Goal: Task Accomplishment & Management: Complete application form

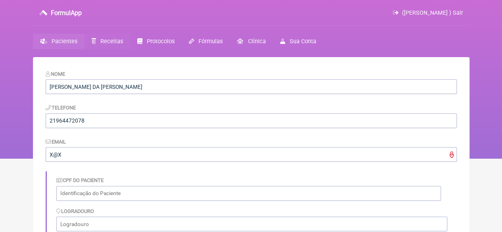
click at [97, 40] on link "Receitas" at bounding box center [108, 41] width 46 height 15
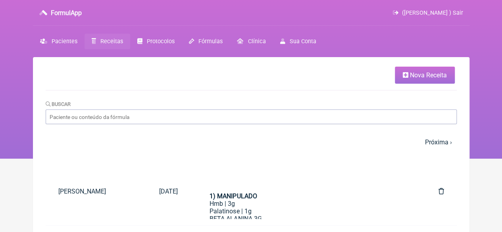
click at [435, 76] on span "Nova Receita" at bounding box center [428, 75] width 37 height 8
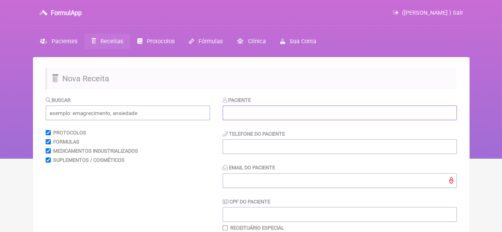
click at [276, 112] on input "text" at bounding box center [340, 113] width 234 height 15
paste input "[PERSON_NAME]"
type input "[PERSON_NAME]"
click at [96, 111] on input "text" at bounding box center [128, 113] width 164 height 15
click at [80, 114] on input "text" at bounding box center [128, 113] width 164 height 15
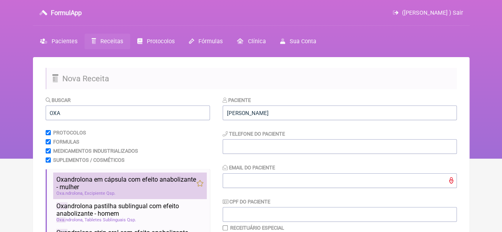
click at [119, 181] on span "Oxa ndrolona em cápsula com efeito anabolizante - mulher" at bounding box center [126, 183] width 140 height 15
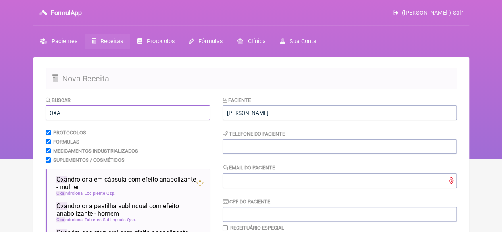
drag, startPoint x: 67, startPoint y: 115, endPoint x: 25, endPoint y: 120, distance: 42.3
click at [27, 119] on div "FormulApp (Flavio Caldas Caetano ) Sair Pacientes Receitas Protocolos Fórmulas …" at bounding box center [251, 79] width 502 height 159
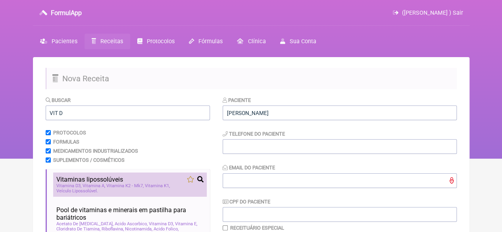
click at [98, 181] on span "Vitaminas lipossolúveis" at bounding box center [89, 180] width 67 height 8
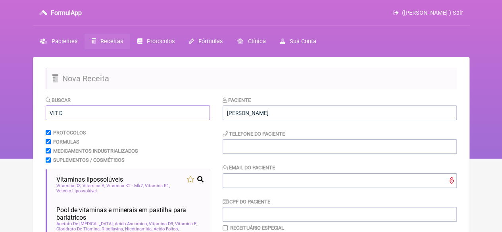
drag, startPoint x: 64, startPoint y: 110, endPoint x: 40, endPoint y: 114, distance: 24.2
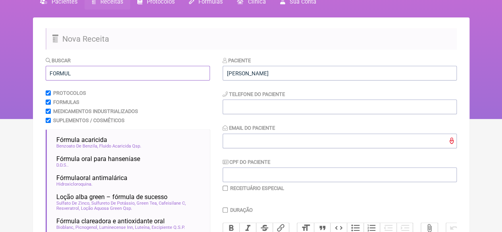
drag, startPoint x: 79, startPoint y: 74, endPoint x: 2, endPoint y: 72, distance: 77.1
click at [2, 72] on div "FormulApp (Flavio Caldas Caetano ) Sair Pacientes Receitas Protocolos Fórmulas …" at bounding box center [251, 39] width 502 height 159
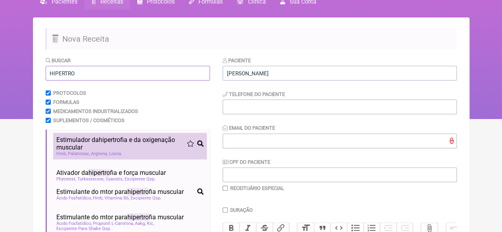
type input "HIPERTRO"
click at [96, 150] on span "Estimulador da hipertro fia e da oxigenação muscular" at bounding box center [121, 143] width 131 height 15
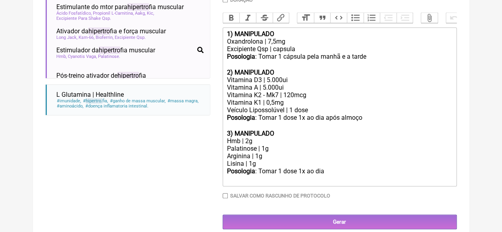
scroll to position [248, 0]
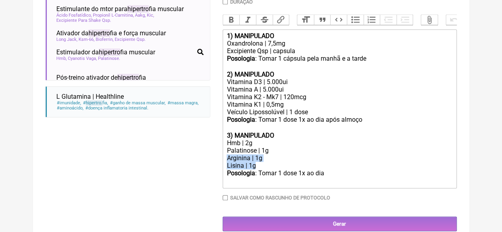
drag, startPoint x: 260, startPoint y: 176, endPoint x: 209, endPoint y: 170, distance: 52.0
click at [209, 169] on form "Buscar HIPERTRO Protocolos Formulas Medicamentos Industrializados Suplementos /…" at bounding box center [251, 40] width 411 height 384
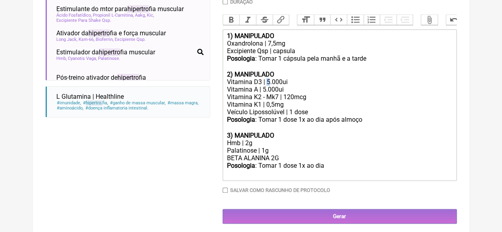
click at [267, 86] on div "Vitamina D3 | 5.000ui" at bounding box center [340, 82] width 226 height 8
click at [264, 93] on div "Vitamina A | 5.000ui" at bounding box center [340, 90] width 226 height 8
drag, startPoint x: 275, startPoint y: 49, endPoint x: 268, endPoint y: 49, distance: 7.5
click at [268, 47] on div "Oxandrolona | 7,5mg" at bounding box center [340, 44] width 226 height 8
drag, startPoint x: 366, startPoint y: 65, endPoint x: 350, endPoint y: 65, distance: 15.9
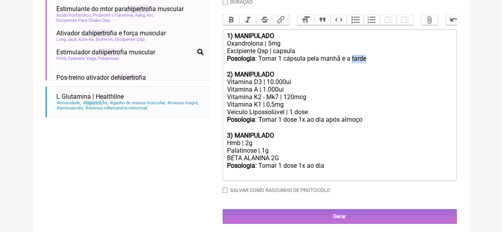
click at [350, 65] on div "Posologia : Tomar 1 cápsula pela manhã e a tarde ㅤ" at bounding box center [340, 63] width 226 height 16
drag, startPoint x: 327, startPoint y: 176, endPoint x: 334, endPoint y: 178, distance: 6.9
click at [327, 176] on div "Posologia : Tomar 1 dose 1x ao dia ㅤ" at bounding box center [340, 170] width 226 height 16
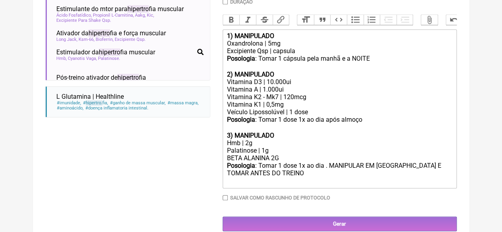
type trix-editor "<div><strong>1) MANIPULADO</strong></div><div>Oxandrolona | 5mg</div><div>Excip…"
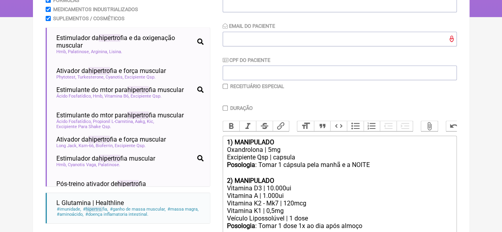
scroll to position [129, 0]
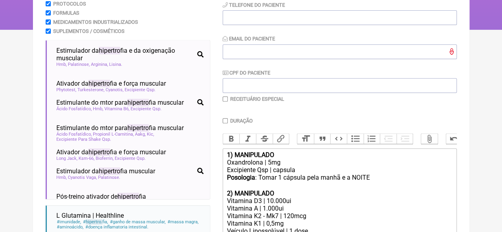
click at [227, 100] on input "checkbox" at bounding box center [225, 98] width 5 height 5
checkbox input "true"
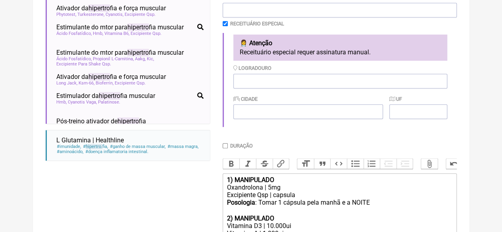
scroll to position [328, 0]
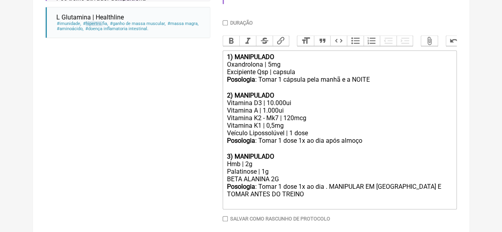
click at [225, 23] on input "Duração" at bounding box center [225, 22] width 5 height 5
checkbox input "true"
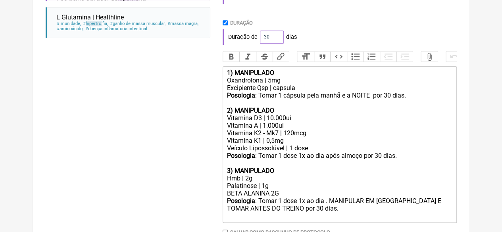
drag, startPoint x: 267, startPoint y: 38, endPoint x: 255, endPoint y: 39, distance: 11.5
click at [256, 39] on div "Duração de 30 dias" at bounding box center [340, 37] width 234 height 16
type input "60"
click at [324, 22] on div "Duração" at bounding box center [340, 23] width 234 height 6
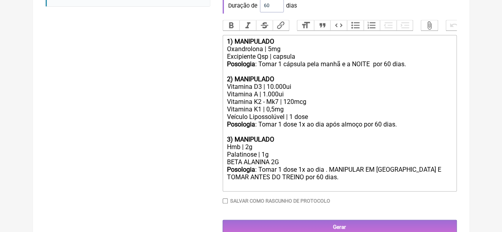
scroll to position [384, 0]
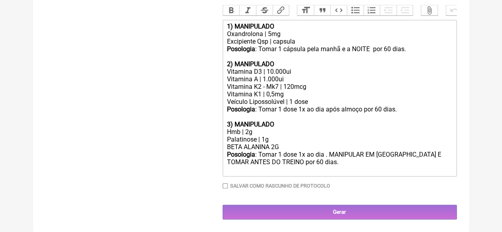
click at [313, 208] on input "Gerar" at bounding box center [340, 212] width 234 height 15
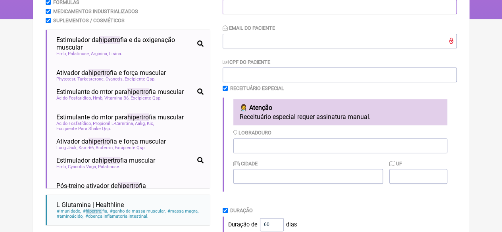
scroll to position [21, 0]
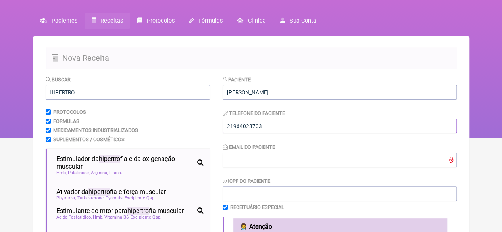
type input "21964023703"
click at [291, 155] on input "Email do Paciente" at bounding box center [340, 160] width 234 height 15
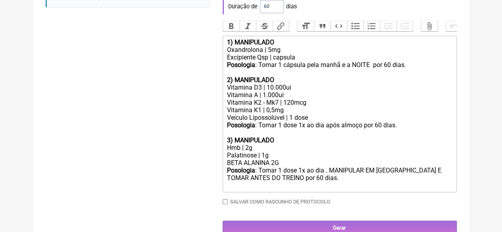
scroll to position [384, 0]
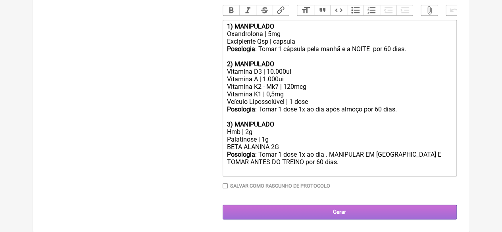
type input "X@X"
click at [337, 209] on input "Gerar" at bounding box center [340, 212] width 234 height 15
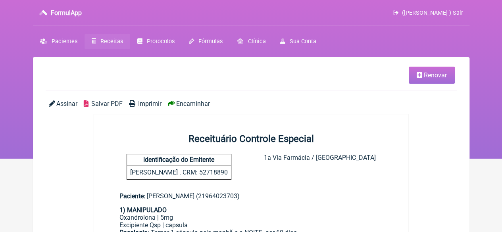
click at [135, 100] on link "Imprimir" at bounding box center [145, 104] width 33 height 8
click at [422, 76] on icon at bounding box center [420, 75] width 6 height 6
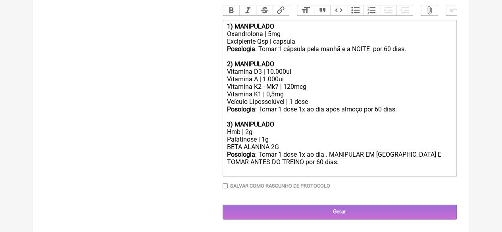
scroll to position [368, 0]
click at [283, 145] on div "BETA ALANINA 2G" at bounding box center [340, 147] width 226 height 8
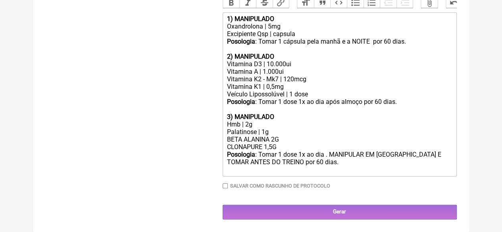
type trix-editor "<div><strong>1) MANIPULADO</strong></div><div>Oxandrolona | 5mg</div><div>Excip…"
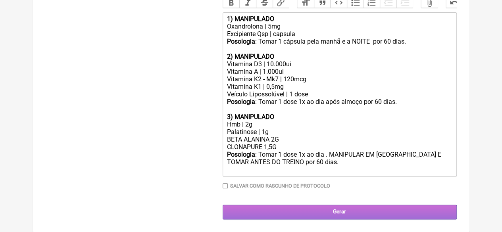
click at [333, 220] on input "Gerar" at bounding box center [340, 212] width 234 height 15
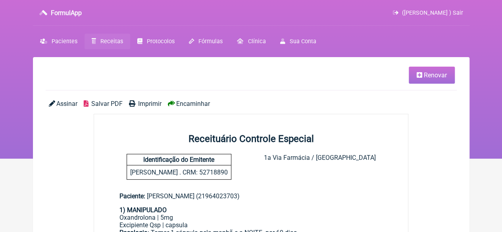
click at [147, 104] on span "Imprimir" at bounding box center [149, 104] width 23 height 8
click at [422, 73] on link "Renovar" at bounding box center [432, 75] width 46 height 17
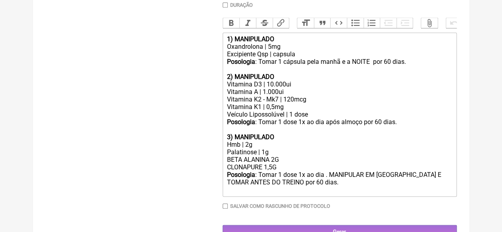
scroll to position [376, 0]
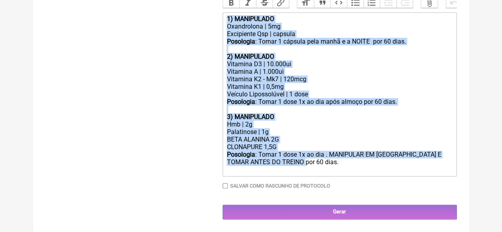
drag, startPoint x: 300, startPoint y: 166, endPoint x: 222, endPoint y: 12, distance: 172.8
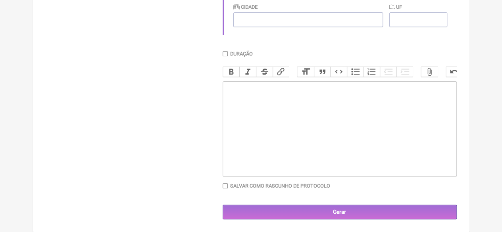
type trix-editor "<div><br><br></div>"
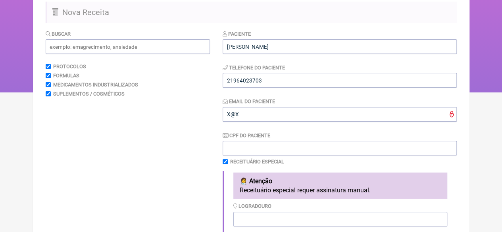
scroll to position [66, 0]
click at [79, 46] on input "text" at bounding box center [128, 47] width 164 height 15
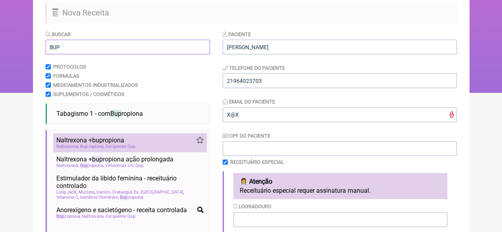
type input "BUP"
click at [113, 144] on span "Naltrexona + bup ropiona" at bounding box center [90, 141] width 68 height 8
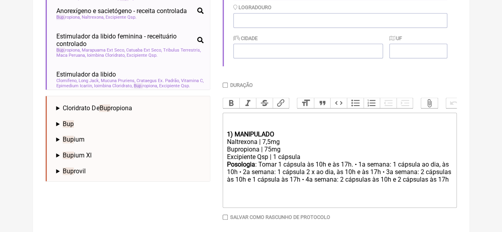
scroll to position [281, 0]
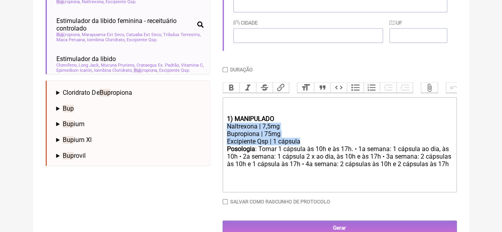
drag, startPoint x: 308, startPoint y: 149, endPoint x: 221, endPoint y: 137, distance: 88.6
click at [221, 137] on form "Buscar BUP Protocolos Formulas Medicamentos Industrializados Suplementos / Cosm…" at bounding box center [251, 25] width 411 height 420
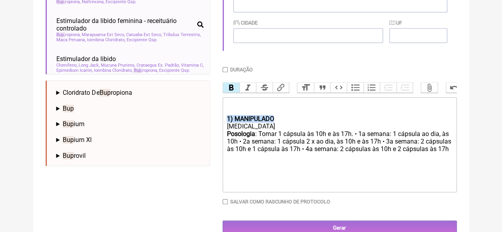
drag, startPoint x: 278, startPoint y: 125, endPoint x: 220, endPoint y: 128, distance: 57.6
click at [221, 128] on form "Buscar BUP Protocolos Formulas Medicamentos Industrializados Suplementos / Cosm…" at bounding box center [251, 25] width 411 height 420
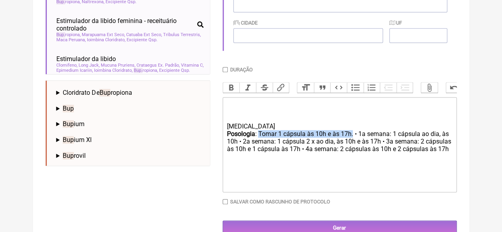
drag, startPoint x: 352, startPoint y: 142, endPoint x: 258, endPoint y: 142, distance: 94.1
click at [258, 142] on div "Posologia : Tomar 1 cápsula às 10h e às 17h. • 1a semana: 1 cápsula ao dia, às …" at bounding box center [340, 145] width 226 height 31
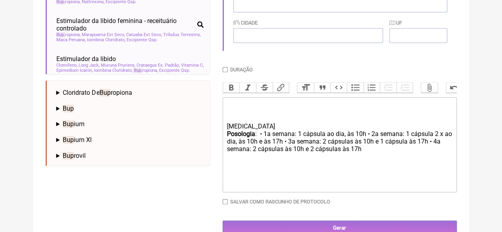
click at [364, 139] on div "Posologia : • 1a semana: 1 cápsula ao dia, às 10h • 2a semana: 1 cápsula 2 x ao…" at bounding box center [340, 145] width 226 height 31
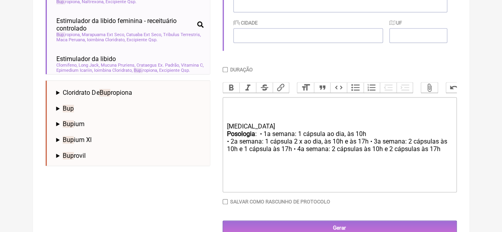
click at [370, 147] on div "Posologia : • 1a semana: 1 cápsula ao dia, às 10h • 2a semana: 1 cápsula 2 x ao…" at bounding box center [340, 145] width 226 height 31
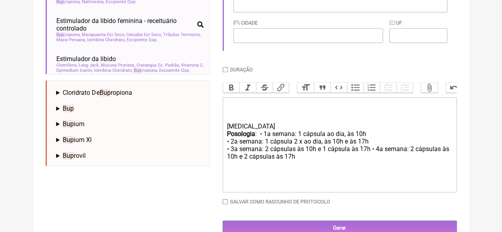
click at [371, 156] on div "Posologia : • 1a semana: 1 cápsula ao dia, às 10h • 2a semana: 1 cápsula 2 x ao…" at bounding box center [340, 149] width 226 height 39
type trix-editor "<div><br><br></div><div><br></div><div>CONTRAVE&nbsp;</div><div><strong>Posolog…"
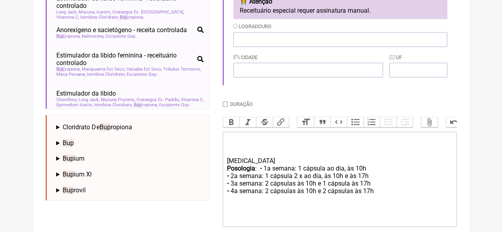
scroll to position [304, 0]
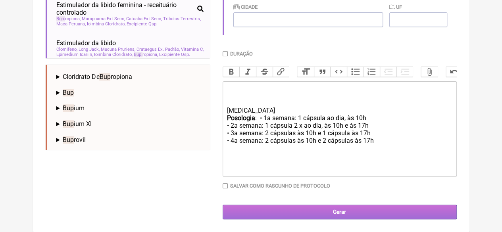
click at [337, 212] on input "Gerar" at bounding box center [340, 212] width 234 height 15
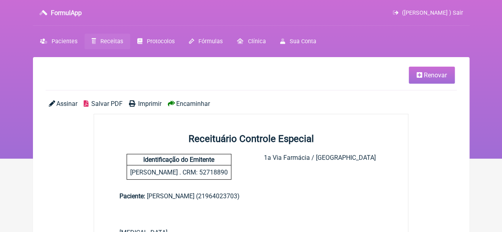
click at [135, 104] on link "Imprimir" at bounding box center [145, 104] width 33 height 8
click at [117, 36] on link "Receitas" at bounding box center [108, 41] width 46 height 15
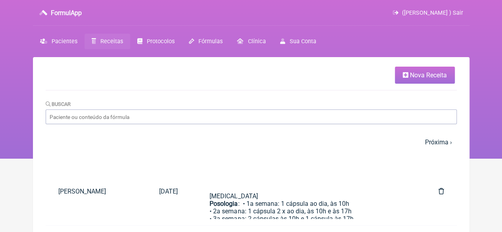
click at [408, 77] on link "Nova Receita" at bounding box center [425, 75] width 60 height 17
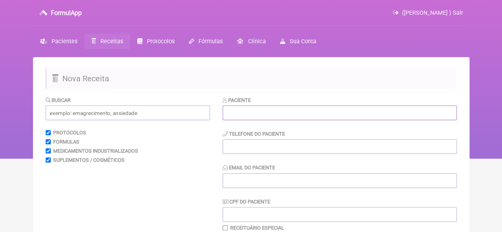
click at [274, 116] on input "text" at bounding box center [340, 113] width 234 height 15
paste input "[PERSON_NAME]"
type input "LILIAN GOMES BEZERRA"
click at [248, 152] on input "tel" at bounding box center [340, 146] width 234 height 15
type input "21"
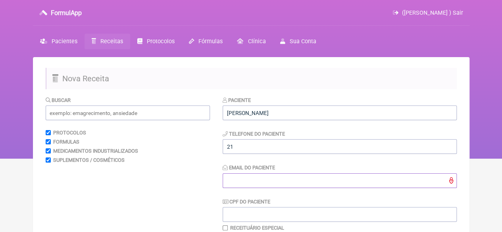
click at [264, 183] on input "Email do Paciente" at bounding box center [340, 181] width 234 height 15
type input "X@x"
click at [96, 115] on input "text" at bounding box center [128, 113] width 164 height 15
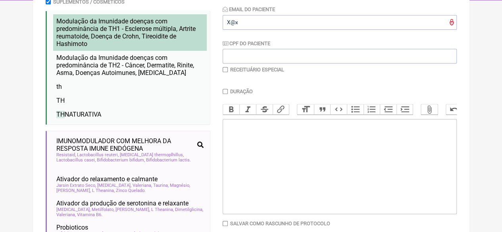
scroll to position [159, 0]
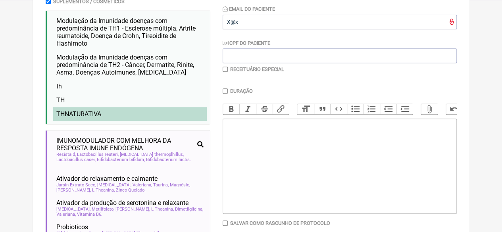
type input "TH"
click at [107, 114] on li "TH NATURATIVA" at bounding box center [130, 114] width 154 height 14
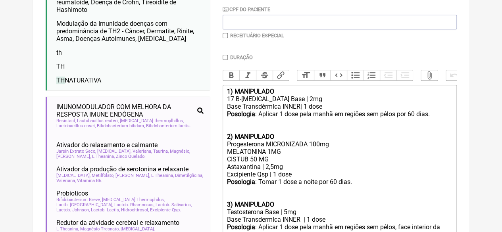
scroll to position [238, 0]
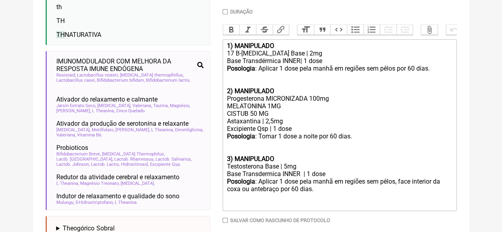
drag, startPoint x: 272, startPoint y: 123, endPoint x: 212, endPoint y: 121, distance: 60.8
click at [212, 121] on form "Buscar TH Protocolos Formulas Medicamentos Industrializados Suplementos / Cosmé…" at bounding box center [251, 107] width 411 height 498
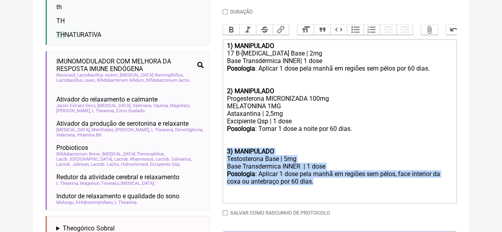
drag, startPoint x: 321, startPoint y: 193, endPoint x: 205, endPoint y: 157, distance: 121.8
click at [205, 157] on form "Buscar TH Protocolos Formulas Medicamentos Industrializados Suplementos / Cosmé…" at bounding box center [251, 107] width 411 height 498
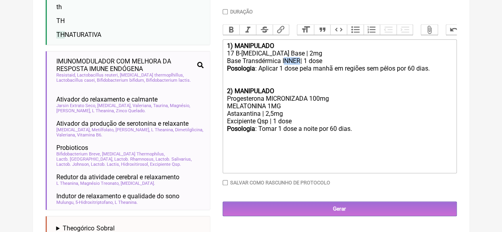
drag, startPoint x: 301, startPoint y: 68, endPoint x: 283, endPoint y: 69, distance: 17.5
click at [283, 65] on div "Base Transdérmica INNER| 1 dose" at bounding box center [340, 61] width 226 height 8
drag, startPoint x: 301, startPoint y: 67, endPoint x: 282, endPoint y: 68, distance: 19.5
click at [282, 65] on div "Base Transdérmica INNER| 1 dose" at bounding box center [340, 61] width 226 height 8
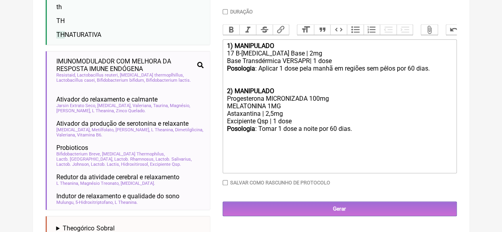
type trix-editor "<div><strong>1) MANIPULADO</strong></div><div>17 B-Estradiol Base | 2mg</div><d…"
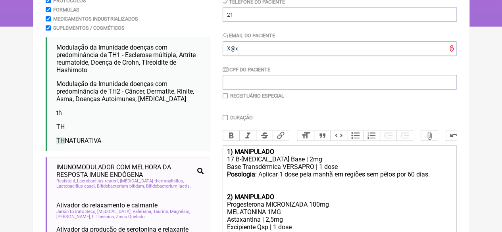
scroll to position [119, 0]
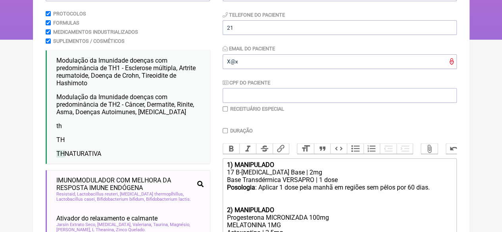
click at [224, 108] on input "checkbox" at bounding box center [225, 108] width 5 height 5
checkbox input "true"
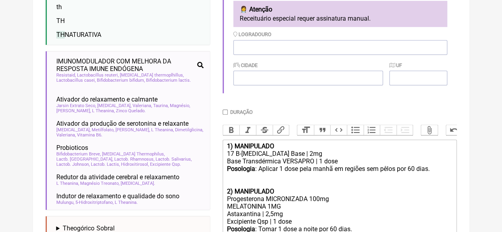
scroll to position [357, 0]
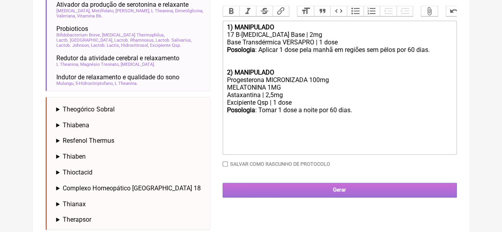
click at [309, 198] on input "Gerar" at bounding box center [340, 190] width 234 height 15
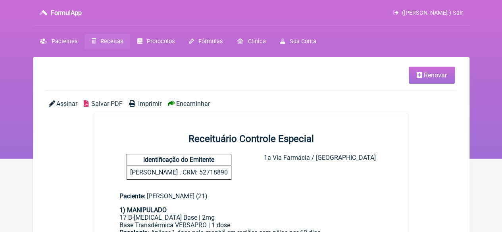
click at [148, 102] on span "Imprimir" at bounding box center [149, 104] width 23 height 8
click at [106, 40] on span "Receitas" at bounding box center [111, 41] width 23 height 7
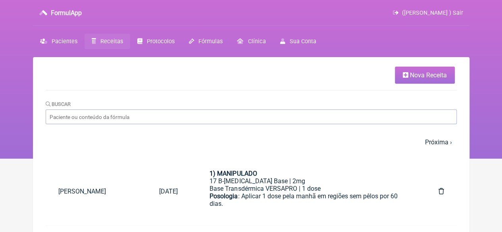
click at [413, 77] on span "Nova Receita" at bounding box center [428, 75] width 37 height 8
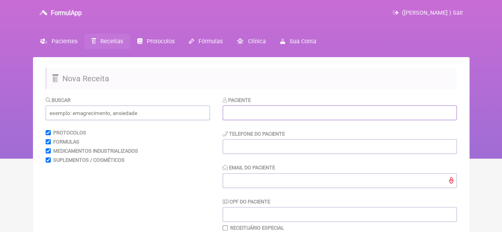
click at [250, 118] on input "text" at bounding box center [340, 113] width 234 height 15
paste input "[PERSON_NAME]"
type input "[PERSON_NAME]"
click at [233, 145] on input "tel" at bounding box center [340, 146] width 234 height 15
type input "21"
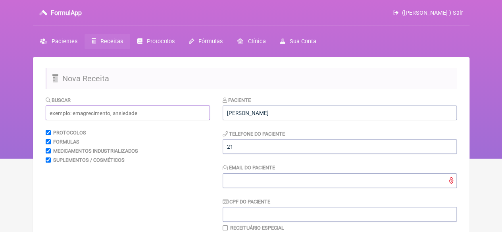
click at [111, 116] on input "text" at bounding box center [128, 113] width 164 height 15
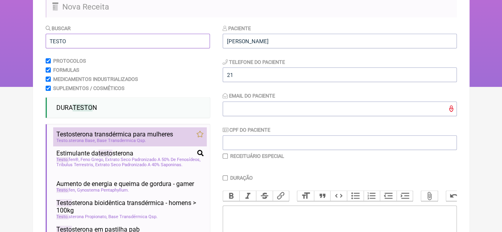
scroll to position [79, 0]
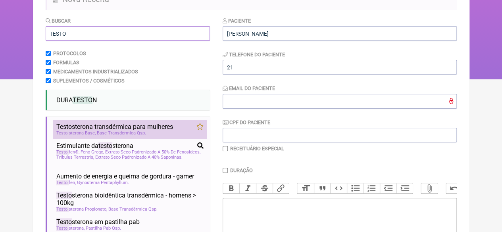
type input "TESTO"
click at [103, 125] on span "Testo sterona transdérmica para mulheres" at bounding box center [114, 127] width 117 height 8
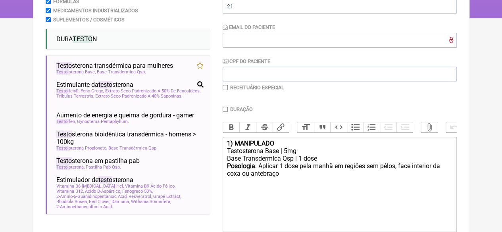
scroll to position [199, 0]
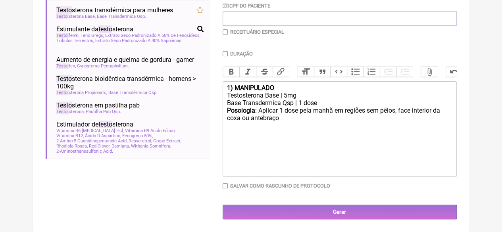
type trix-editor "<div><strong>1) MANIPULADO</strong></div><div>[MEDICAL_DATA] Base | 5mg</div><d…"
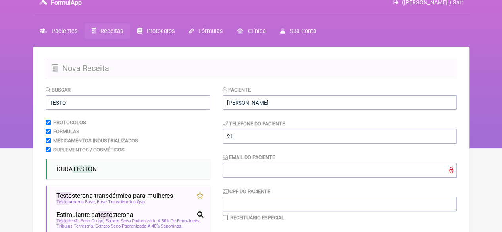
scroll to position [0, 0]
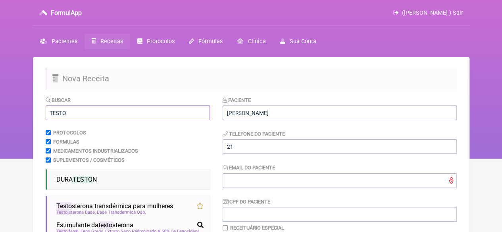
drag, startPoint x: 74, startPoint y: 114, endPoint x: 17, endPoint y: 115, distance: 57.2
click at [17, 115] on div "FormulApp ([PERSON_NAME] ) Sair [GEOGRAPHIC_DATA] Receitas Protocolos Fórmulas …" at bounding box center [251, 79] width 502 height 159
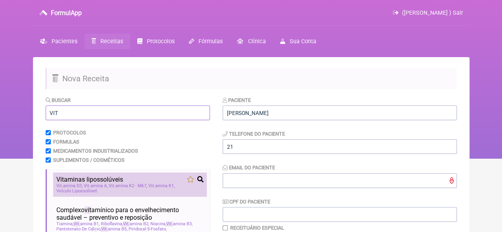
type input "VIT"
click at [89, 183] on span "Vit aminas lipossolúveis" at bounding box center [89, 180] width 67 height 8
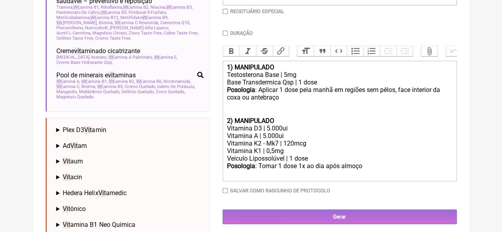
scroll to position [218, 0]
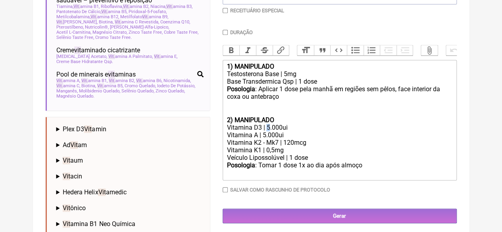
click at [268, 131] on div "Vitamina D3 | 5.000ui" at bounding box center [340, 128] width 226 height 8
click at [263, 139] on div "Vitamina A | 5.000ui" at bounding box center [340, 135] width 226 height 8
type trix-editor "<div><strong>1) MANIPULADO</strong></div><div>[MEDICAL_DATA] Base | 5mg</div><d…"
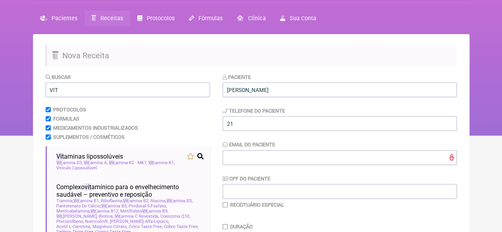
scroll to position [19, 0]
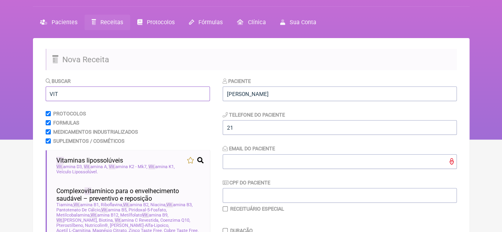
drag, startPoint x: 74, startPoint y: 96, endPoint x: 12, endPoint y: 96, distance: 62.7
click at [13, 96] on div "FormulApp ([PERSON_NAME] ) Sair [GEOGRAPHIC_DATA] Receitas Protocolos Fórmulas …" at bounding box center [251, 60] width 502 height 159
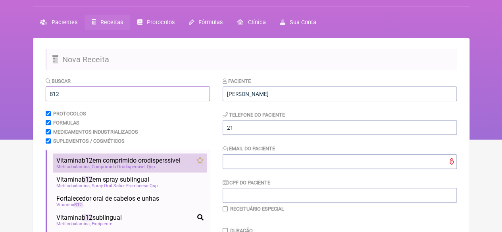
type input "B12"
click at [121, 160] on span "Vitamina b12 em comprimido orodisperssivel" at bounding box center [118, 161] width 124 height 8
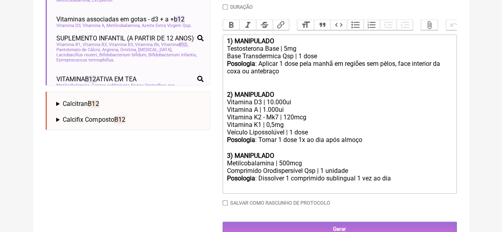
scroll to position [245, 0]
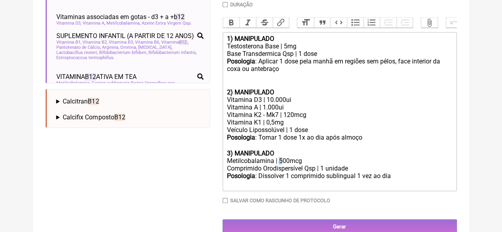
click at [280, 165] on div "Metilcobalamina | 500mcg" at bounding box center [340, 161] width 226 height 8
type trix-editor "<div><strong>1) MANIPULADO</strong></div><div>[MEDICAL_DATA] Base | 5mg</div><d…"
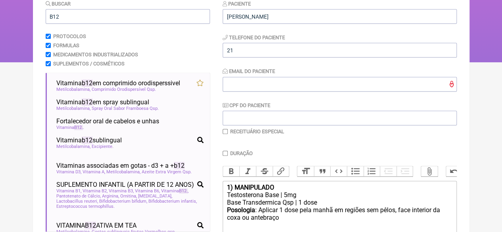
scroll to position [87, 0]
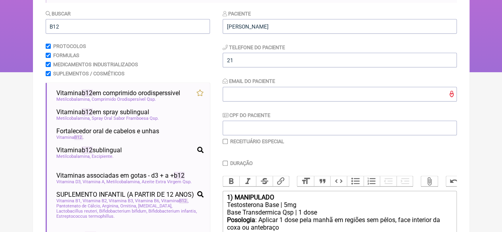
click at [223, 165] on input "Duração" at bounding box center [225, 163] width 5 height 5
checkbox input "true"
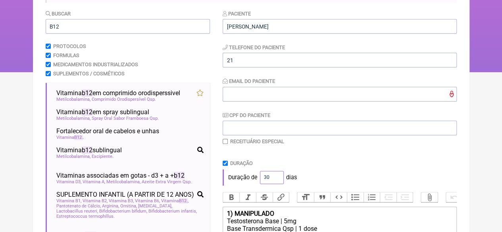
drag, startPoint x: 267, startPoint y: 178, endPoint x: 251, endPoint y: 180, distance: 16.4
click at [251, 180] on div "Duração de 30 dias" at bounding box center [340, 178] width 234 height 16
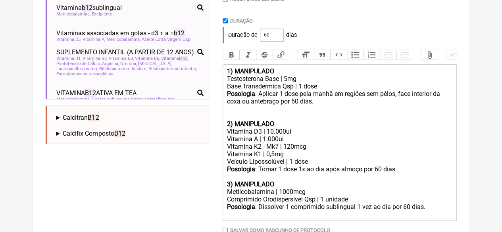
scroll to position [245, 0]
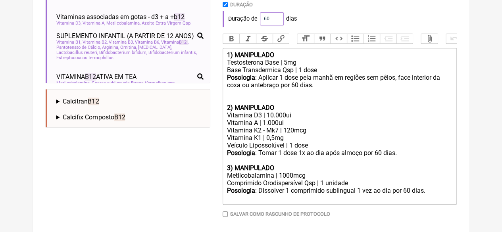
drag, startPoint x: 269, startPoint y: 19, endPoint x: 251, endPoint y: 21, distance: 18.5
click at [251, 21] on div "Duração de 60 dias" at bounding box center [340, 19] width 234 height 16
type input "45"
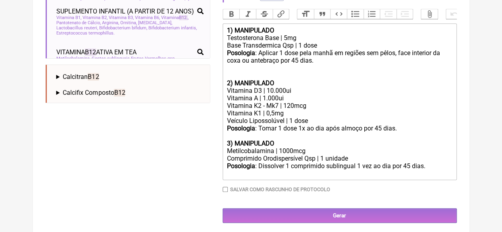
scroll to position [283, 0]
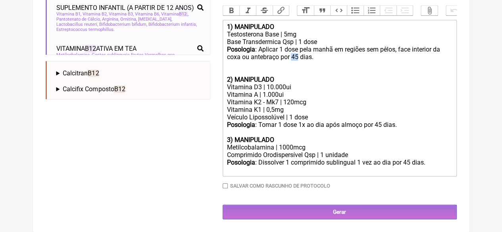
drag, startPoint x: 299, startPoint y: 54, endPoint x: 293, endPoint y: 54, distance: 6.0
click at [293, 54] on div "Posologia : Aplicar 1 dose pela manhã em regiões sem pêlos, face interior da co…" at bounding box center [340, 61] width 226 height 30
type trix-editor "<div><strong>1) MANIPULADO</strong></div><div>Testosterona Base | 5mg</div><div…"
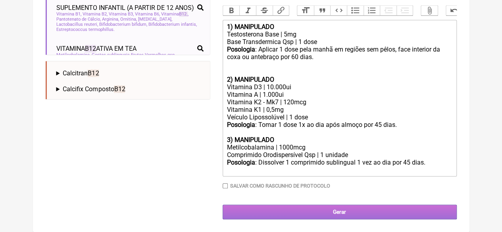
click at [336, 209] on input "Gerar" at bounding box center [340, 212] width 234 height 15
type input "X@X"
click at [295, 205] on input "Gerar" at bounding box center [340, 212] width 234 height 15
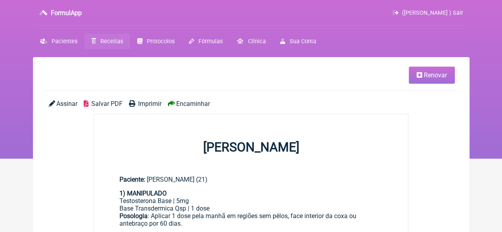
click at [139, 104] on span "Imprimir" at bounding box center [149, 104] width 23 height 8
click at [98, 42] on link "Receitas" at bounding box center [108, 41] width 46 height 15
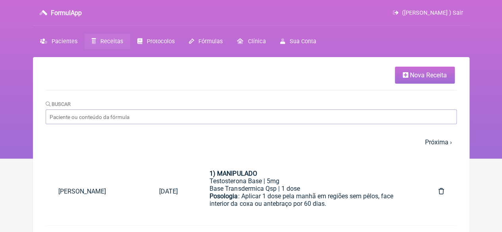
click at [443, 74] on span "Nova Receita" at bounding box center [428, 75] width 37 height 8
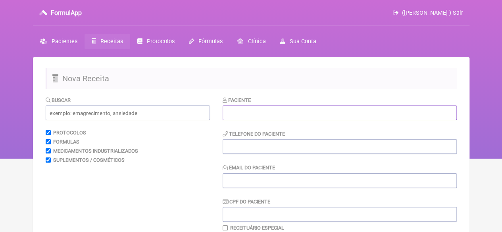
click at [310, 113] on input "text" at bounding box center [340, 113] width 234 height 15
paste input "[PERSON_NAME]"
type input "[PERSON_NAME]"
click at [253, 147] on input "tel" at bounding box center [340, 146] width 234 height 15
type input "21"
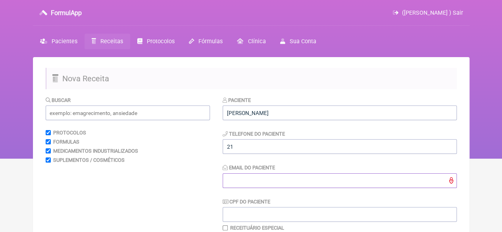
click at [253, 177] on input "Email do Paciente" at bounding box center [340, 181] width 234 height 15
type input "X@X"
click at [127, 116] on input "text" at bounding box center [128, 113] width 164 height 15
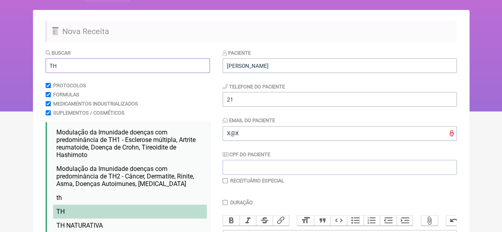
scroll to position [119, 0]
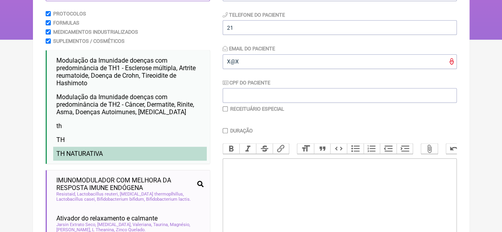
type input "TH"
click at [104, 152] on li "TH NATURATIVA" at bounding box center [130, 154] width 154 height 14
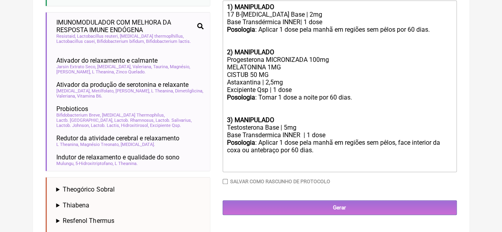
scroll to position [278, 0]
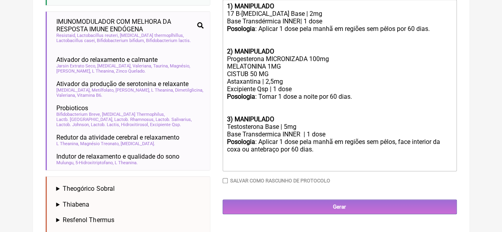
drag, startPoint x: 273, startPoint y: 80, endPoint x: 213, endPoint y: 81, distance: 60.4
click at [214, 81] on form "Buscar TH Protocolos Formulas Medicamentos Industrializados Suplementos / Cosmé…" at bounding box center [251, 67] width 411 height 498
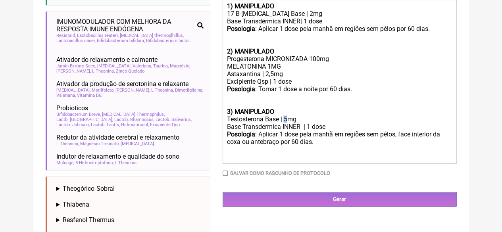
click at [287, 123] on div "Testosterona Base | 5mg" at bounding box center [340, 120] width 226 height 8
type trix-editor "<div><strong>1) MANIPULADO</strong></div><div>17 B-Estradiol Base | 2mg</div><d…"
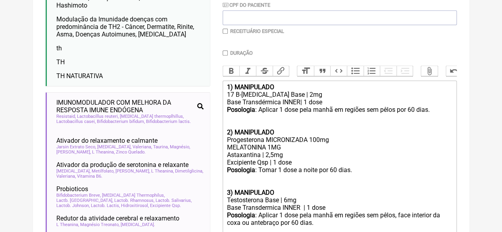
scroll to position [159, 0]
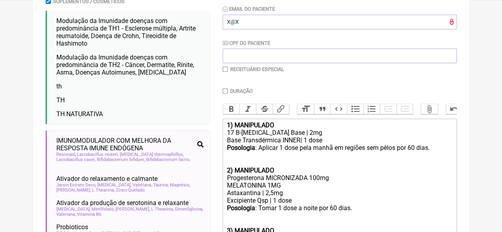
click at [225, 69] on input "checkbox" at bounding box center [225, 69] width 5 height 5
checkbox input "true"
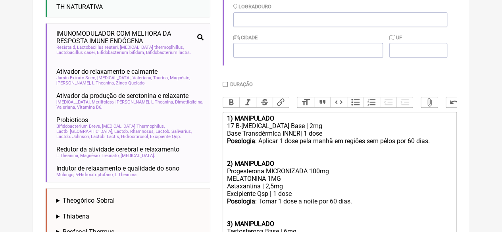
scroll to position [377, 0]
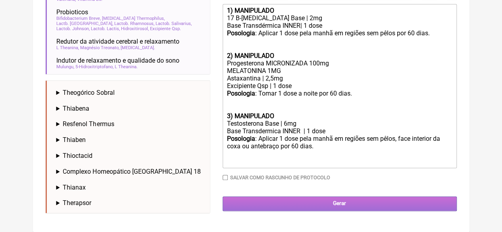
click at [328, 209] on input "Gerar" at bounding box center [340, 204] width 234 height 15
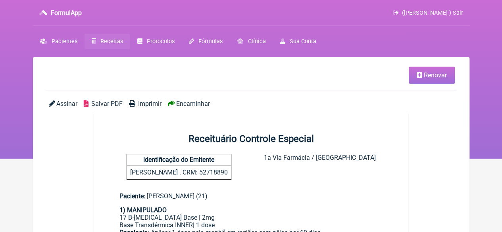
click at [143, 102] on span "Imprimir" at bounding box center [149, 104] width 23 height 8
click at [143, 103] on span "Imprimir" at bounding box center [149, 104] width 23 height 8
click at [439, 73] on span "Renovar" at bounding box center [435, 75] width 23 height 8
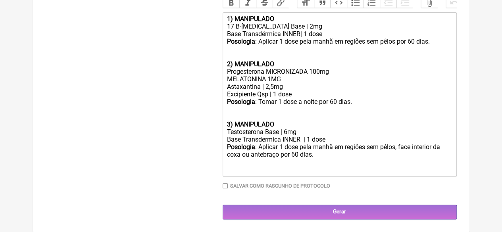
scroll to position [376, 0]
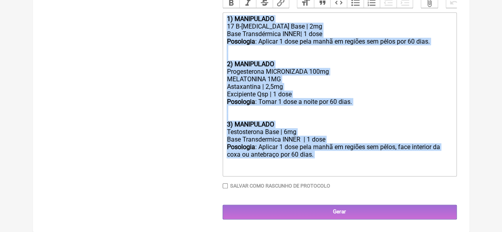
drag, startPoint x: 324, startPoint y: 161, endPoint x: 209, endPoint y: 8, distance: 191.6
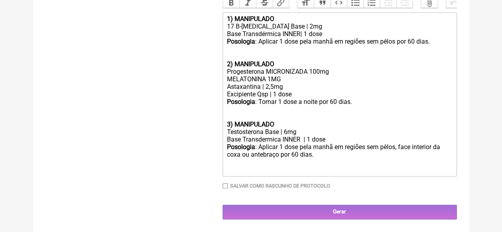
type trix-editor "<div><br><br></div>"
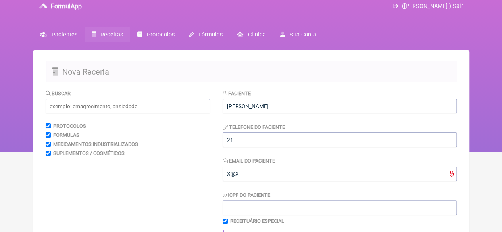
scroll to position [0, 0]
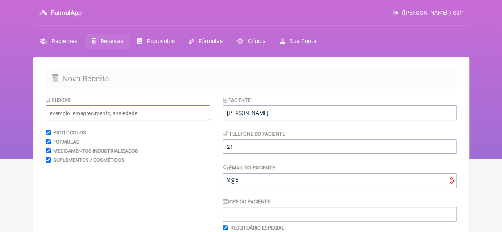
click at [88, 115] on input "text" at bounding box center [128, 113] width 164 height 15
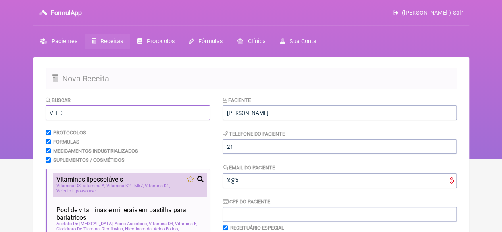
type input "VIT D"
click at [101, 182] on span "Vitaminas lipossolúveis" at bounding box center [89, 180] width 67 height 8
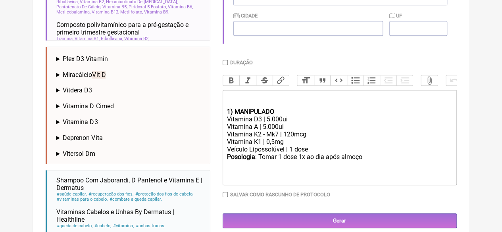
scroll to position [320, 0]
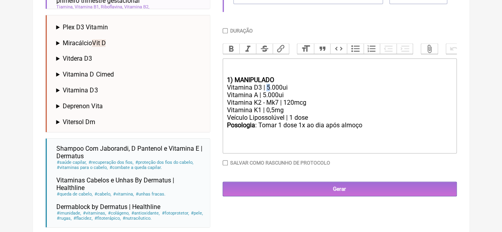
click at [267, 91] on div "Vitamina D3 | 5.000ui" at bounding box center [340, 88] width 226 height 8
click at [262, 99] on div "Vitamina A | 5.000ui" at bounding box center [340, 95] width 226 height 8
type trix-editor "<div><br><br></div><div><strong>1) MANIPULADO</strong></div><div>Vitamina D3 | …"
click at [227, 33] on input "Duração" at bounding box center [225, 30] width 5 height 5
checkbox input "true"
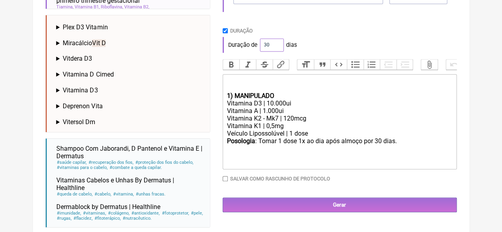
drag, startPoint x: 272, startPoint y: 46, endPoint x: 243, endPoint y: 48, distance: 28.7
click at [247, 49] on div "Duração de 30 dias" at bounding box center [340, 45] width 234 height 16
type input "60"
click at [373, 21] on div "Paciente [PERSON_NAME] Telefone do Paciente 21 Email do Paciente X@X CPF do Pac…" at bounding box center [340, 4] width 234 height 457
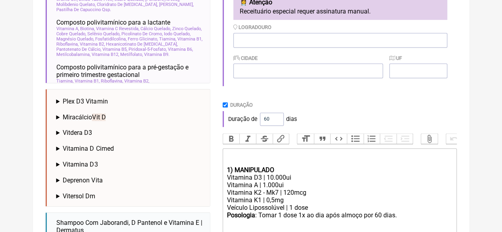
scroll to position [201, 0]
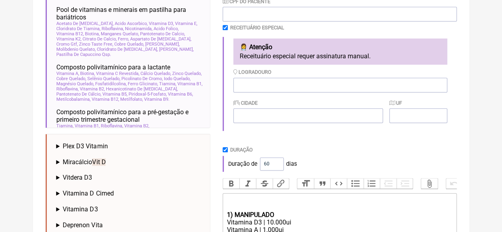
click at [224, 28] on input "checkbox" at bounding box center [225, 27] width 5 height 5
checkbox input "false"
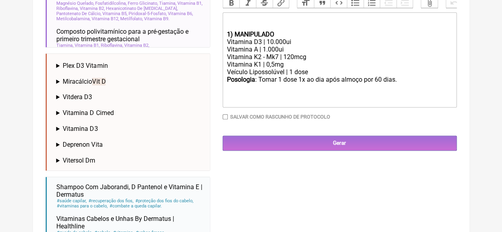
scroll to position [337, 0]
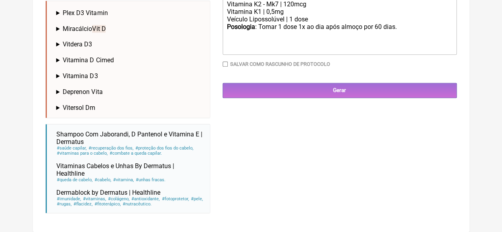
drag, startPoint x: 312, startPoint y: 93, endPoint x: 287, endPoint y: 113, distance: 31.4
click at [312, 93] on input "Gerar" at bounding box center [340, 90] width 234 height 15
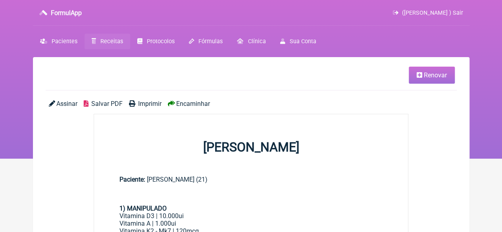
click at [142, 100] on span "Imprimir" at bounding box center [149, 104] width 23 height 8
click at [108, 39] on span "Receitas" at bounding box center [111, 41] width 23 height 7
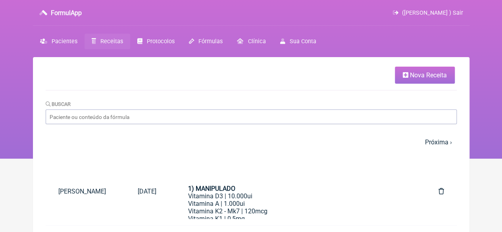
drag, startPoint x: 100, startPoint y: 44, endPoint x: 106, endPoint y: 71, distance: 27.7
click at [100, 44] on span "Receitas" at bounding box center [111, 41] width 23 height 7
click at [418, 76] on span "Nova Receita" at bounding box center [428, 75] width 37 height 8
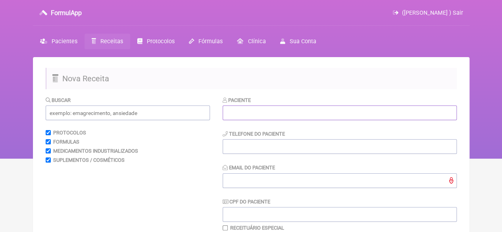
click at [274, 116] on input "text" at bounding box center [340, 113] width 234 height 15
paste input "[PERSON_NAME]"
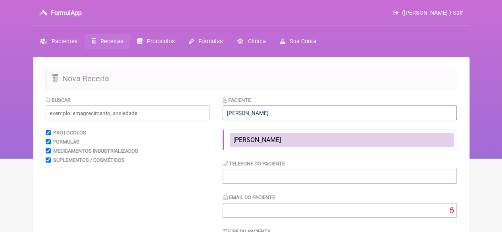
type input "[PERSON_NAME]"
click at [273, 139] on span "[PERSON_NAME]" at bounding box center [257, 140] width 48 height 8
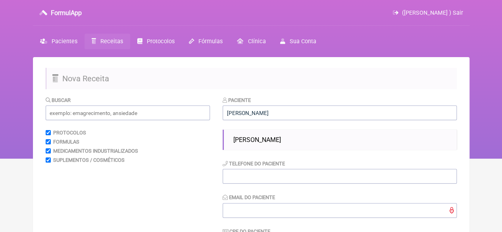
type input "21975343858"
type input "X@X"
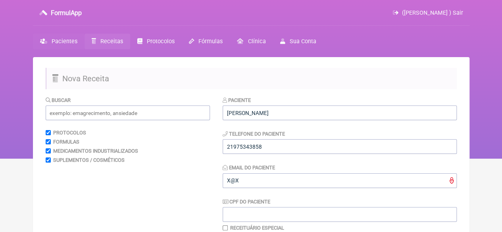
click at [61, 39] on span "Pacientes" at bounding box center [65, 41] width 26 height 7
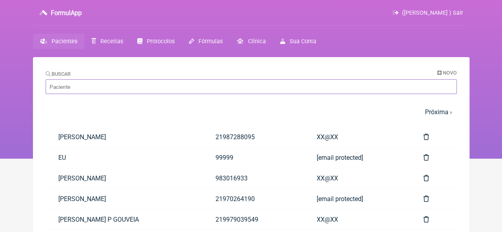
click at [81, 88] on input "Buscar" at bounding box center [251, 86] width 411 height 15
paste input "[PERSON_NAME]"
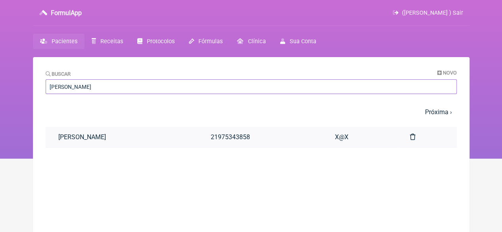
type input "[PERSON_NAME]"
click at [116, 137] on link "[PERSON_NAME]" at bounding box center [122, 137] width 152 height 20
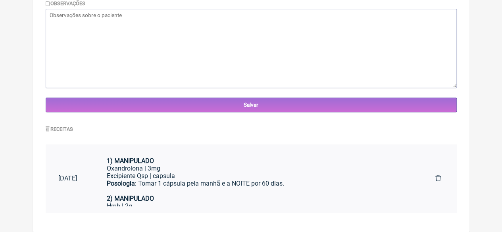
click at [135, 181] on strong "Posologia" at bounding box center [121, 184] width 28 height 8
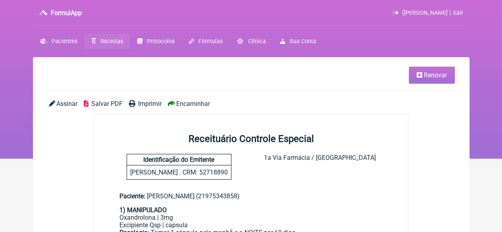
click at [425, 73] on span "Renovar" at bounding box center [435, 75] width 23 height 8
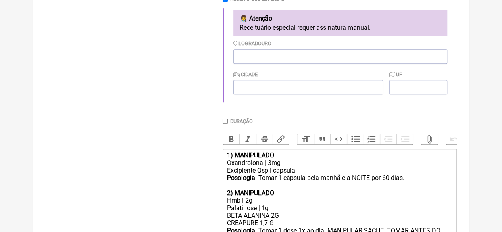
scroll to position [314, 0]
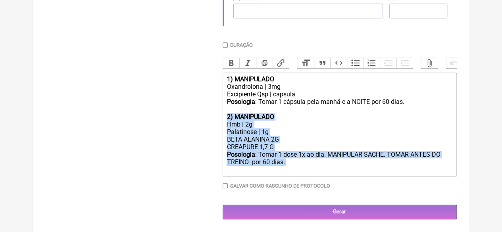
drag, startPoint x: 283, startPoint y: 164, endPoint x: 209, endPoint y: 114, distance: 89.5
click at [209, 114] on form "Buscar Protocolos Formulas Medicamentos Industrializados Suplementos / Cosmétic…" at bounding box center [251, 5] width 411 height 429
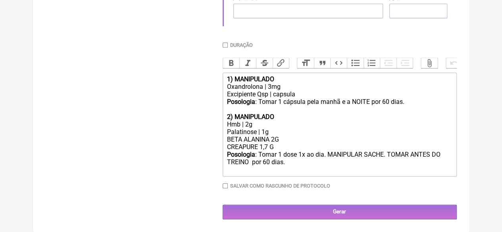
scroll to position [304, 0]
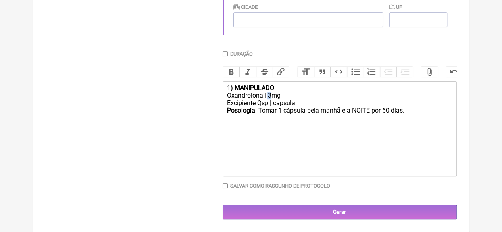
click at [267, 96] on div "Oxandrolona | 3mg" at bounding box center [340, 96] width 226 height 8
drag, startPoint x: 389, startPoint y: 109, endPoint x: 382, endPoint y: 109, distance: 6.7
click at [383, 110] on div "Posologia : Tomar 1 cápsula pela manhã e a NOITE por 60 dias." at bounding box center [340, 114] width 226 height 15
type trix-editor "<div><strong>1) MANIPULADO</strong></div><div>Oxandrolona | 5mg</div><div>Excip…"
click at [190, 165] on div "Buscar Protocolos Formulas Medicamentos Industrializados Suplementos / Cosmétic…" at bounding box center [128, 9] width 164 height 420
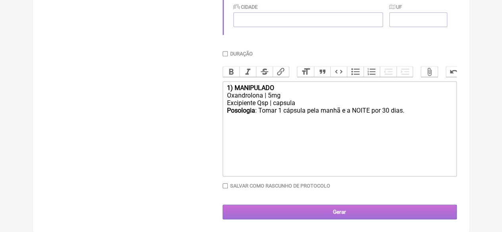
click at [307, 213] on input "Gerar" at bounding box center [340, 212] width 234 height 15
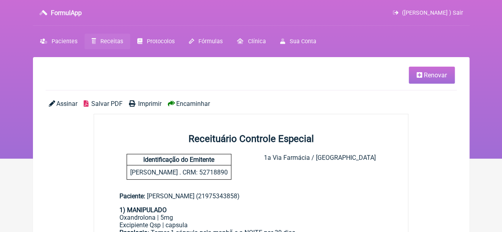
click at [152, 105] on span "Imprimir" at bounding box center [149, 104] width 23 height 8
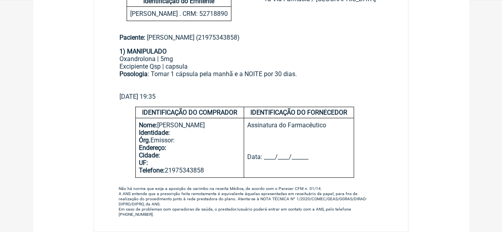
scroll to position [40, 0]
